Goal: Check status: Check status

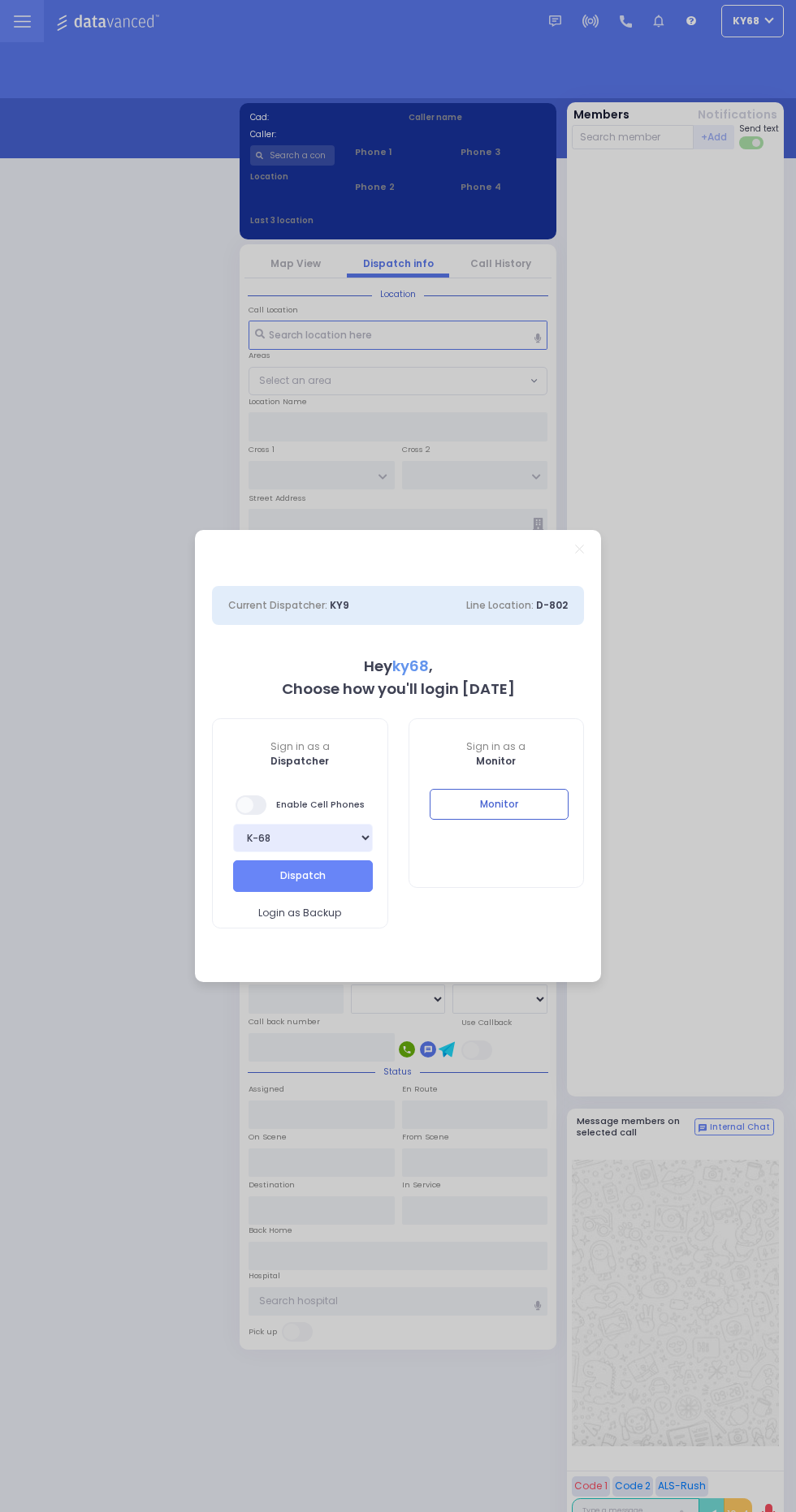
select select "12"
click at [524, 810] on button "Monitor" at bounding box center [499, 804] width 140 height 31
